Goal: Information Seeking & Learning: Learn about a topic

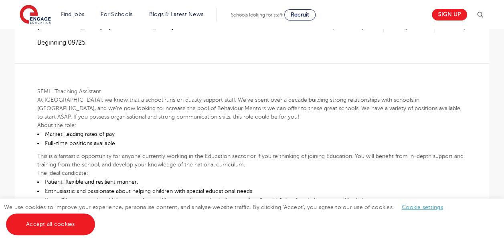
scroll to position [36, 0]
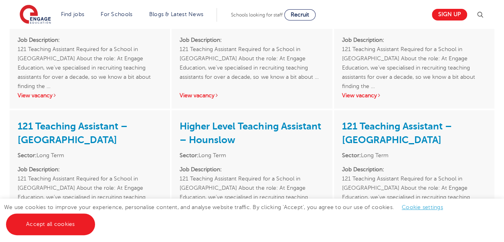
scroll to position [361, 0]
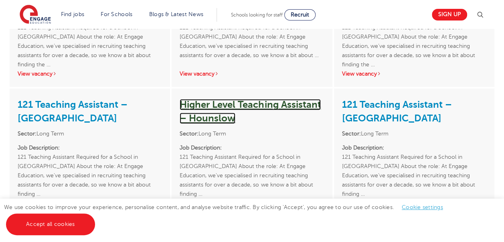
click at [233, 106] on link "Higher Level Teaching Assistant – Hounslow" at bounding box center [250, 111] width 141 height 25
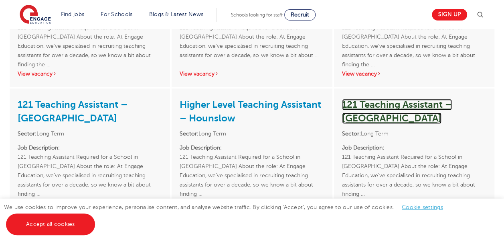
click at [359, 103] on link "121 Teaching Assistant – [GEOGRAPHIC_DATA]" at bounding box center [397, 111] width 110 height 25
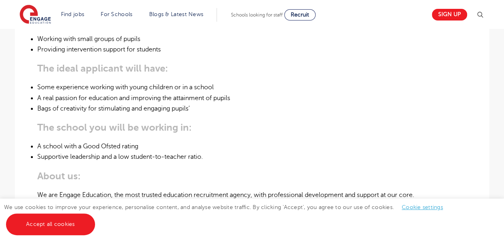
scroll to position [361, 0]
drag, startPoint x: 132, startPoint y: 75, endPoint x: 234, endPoint y: 75, distance: 102.3
click at [234, 92] on li "A real passion for education and improving the attainment of pupils" at bounding box center [252, 97] width 430 height 10
drag, startPoint x: 234, startPoint y: 75, endPoint x: 227, endPoint y: 75, distance: 7.3
copy li "improving the attainment of pupils"
